Goal: Information Seeking & Learning: Learn about a topic

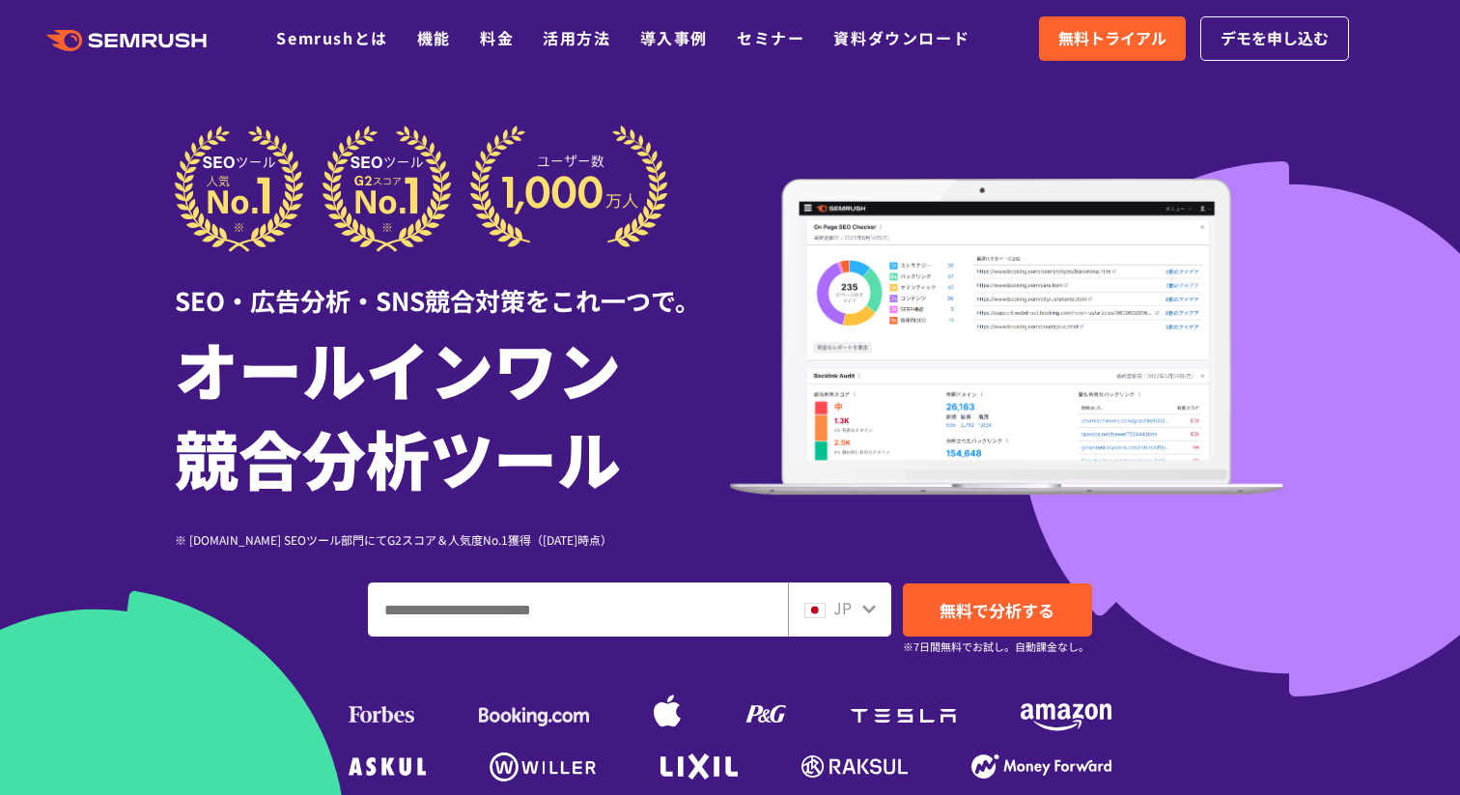
click at [581, 588] on input "ドメイン、キーワードまたはURLを入力してください" at bounding box center [578, 609] width 418 height 52
type input "*********"
click at [1030, 614] on span "無料で分析する" at bounding box center [997, 610] width 115 height 24
